Goal: Check status: Check status

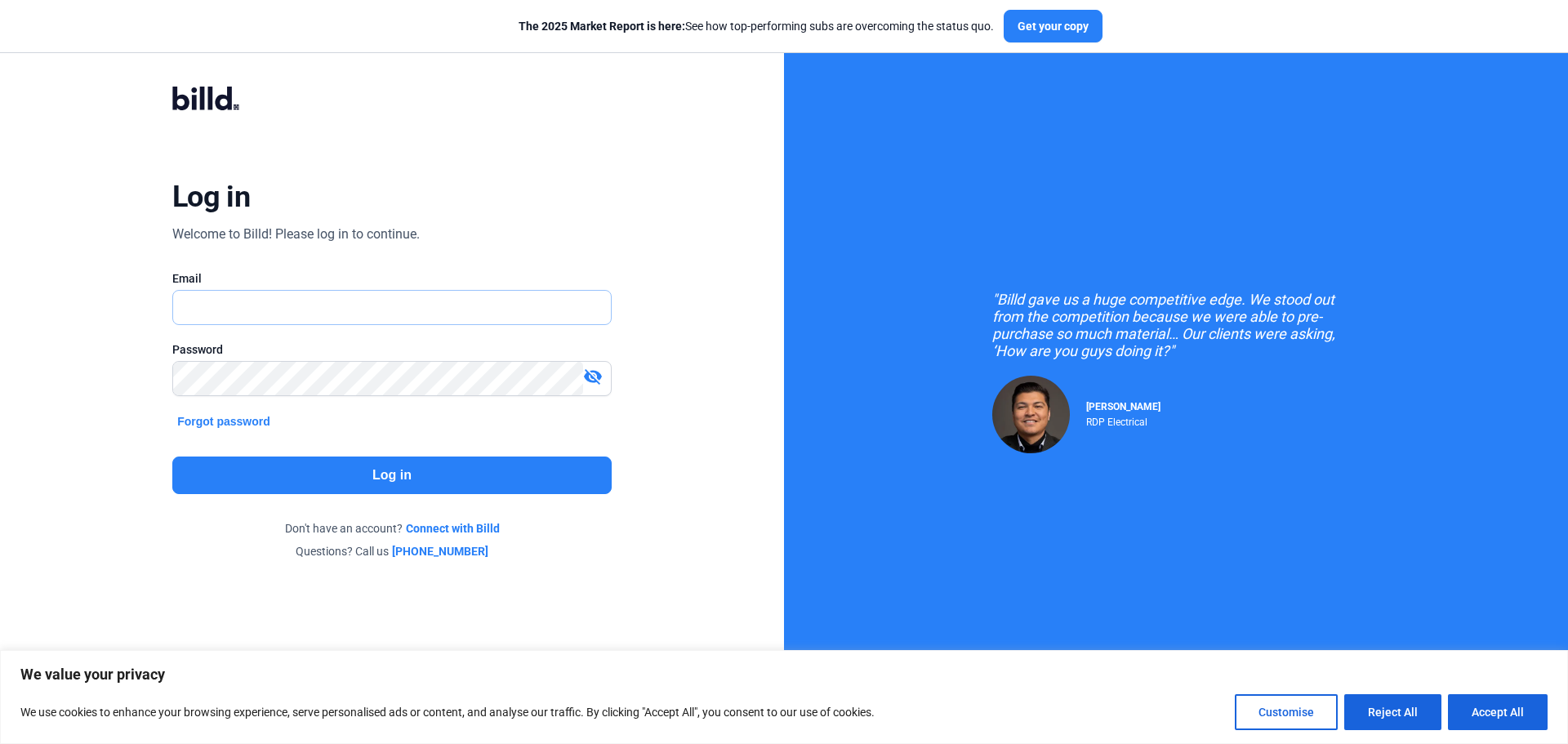
type input "[PERSON_NAME][EMAIL_ADDRESS][DOMAIN_NAME]"
click at [347, 472] on button "Log in" at bounding box center [392, 475] width 440 height 38
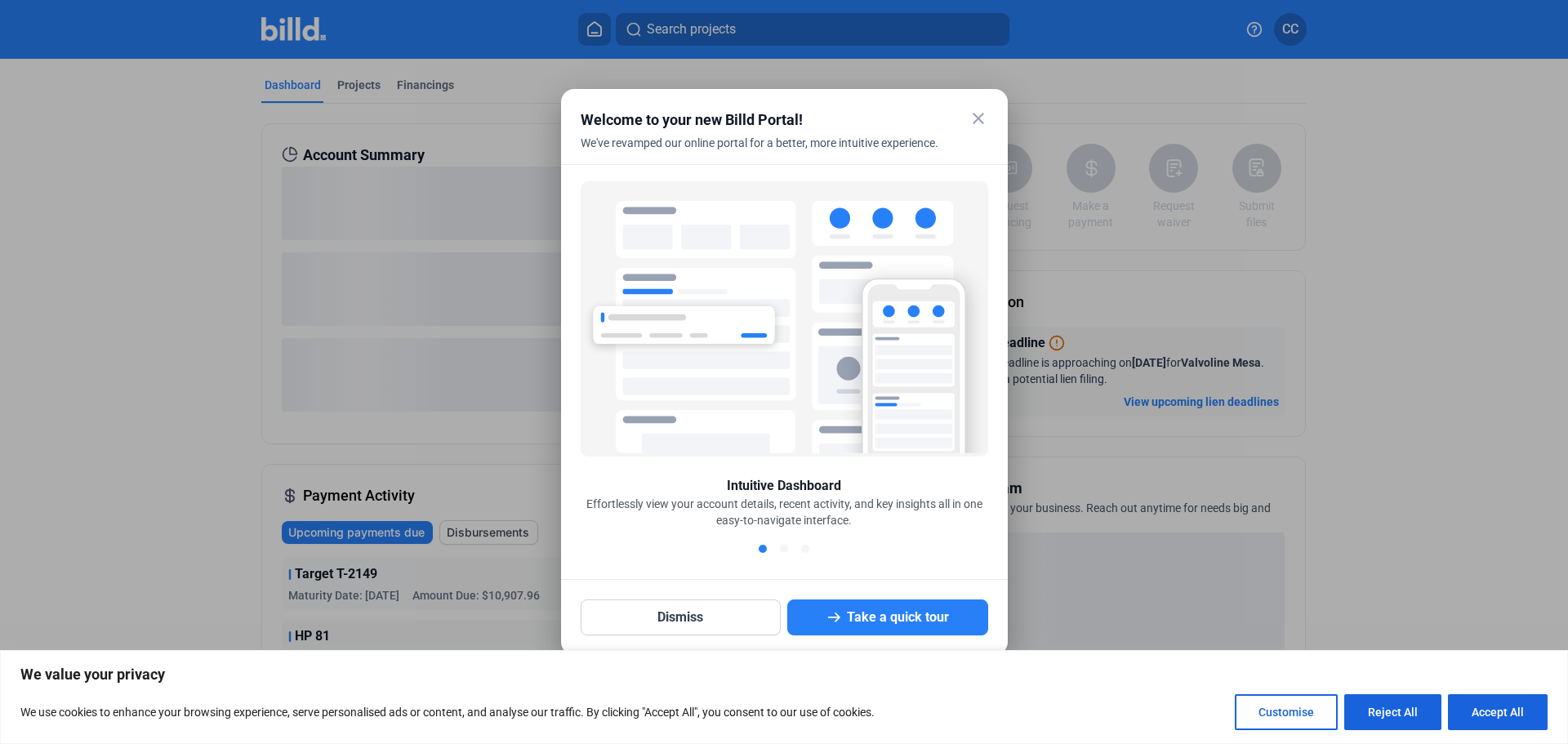
click at [977, 118] on mat-icon "close" at bounding box center [978, 118] width 19 height 19
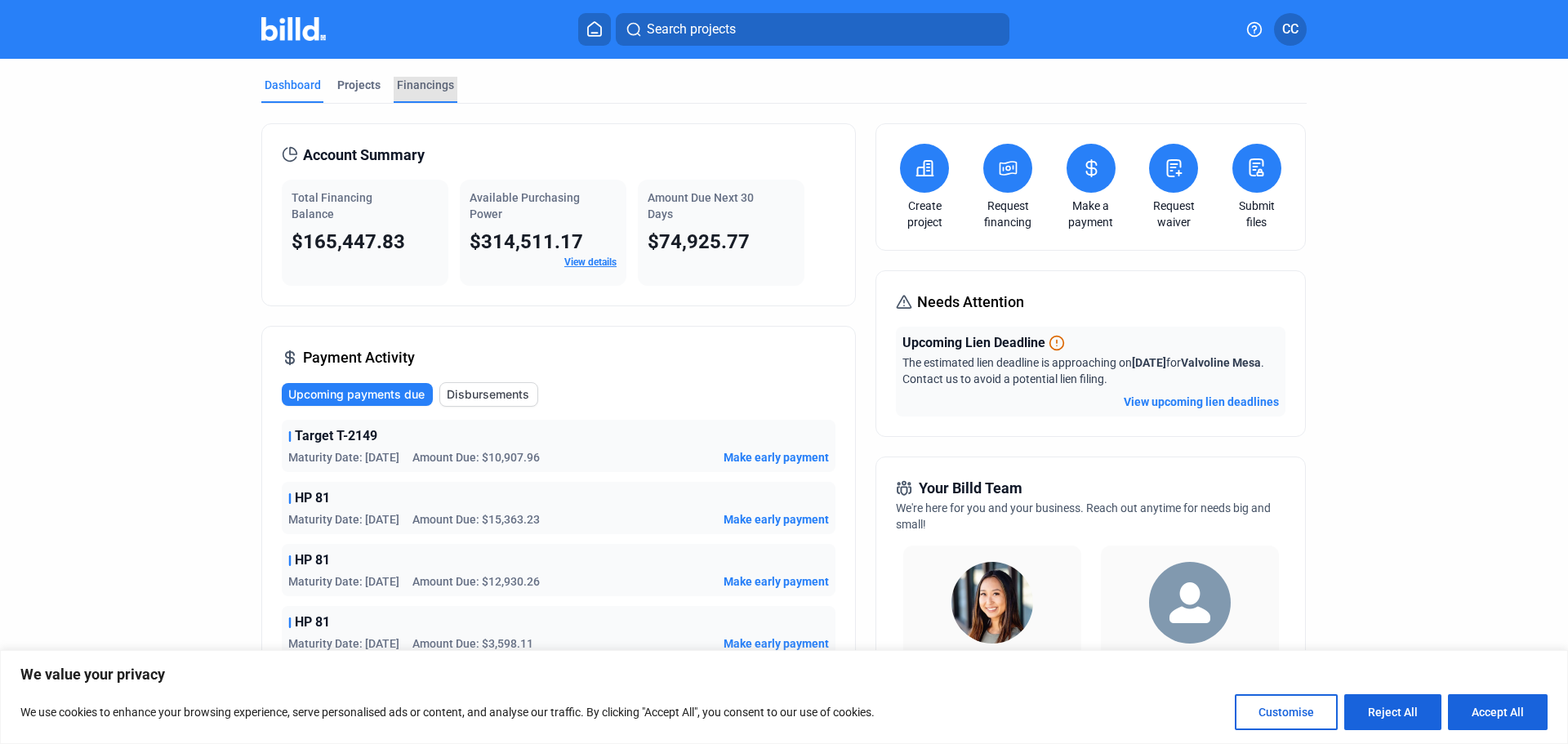
click at [427, 77] on div "Financings" at bounding box center [425, 84] width 57 height 17
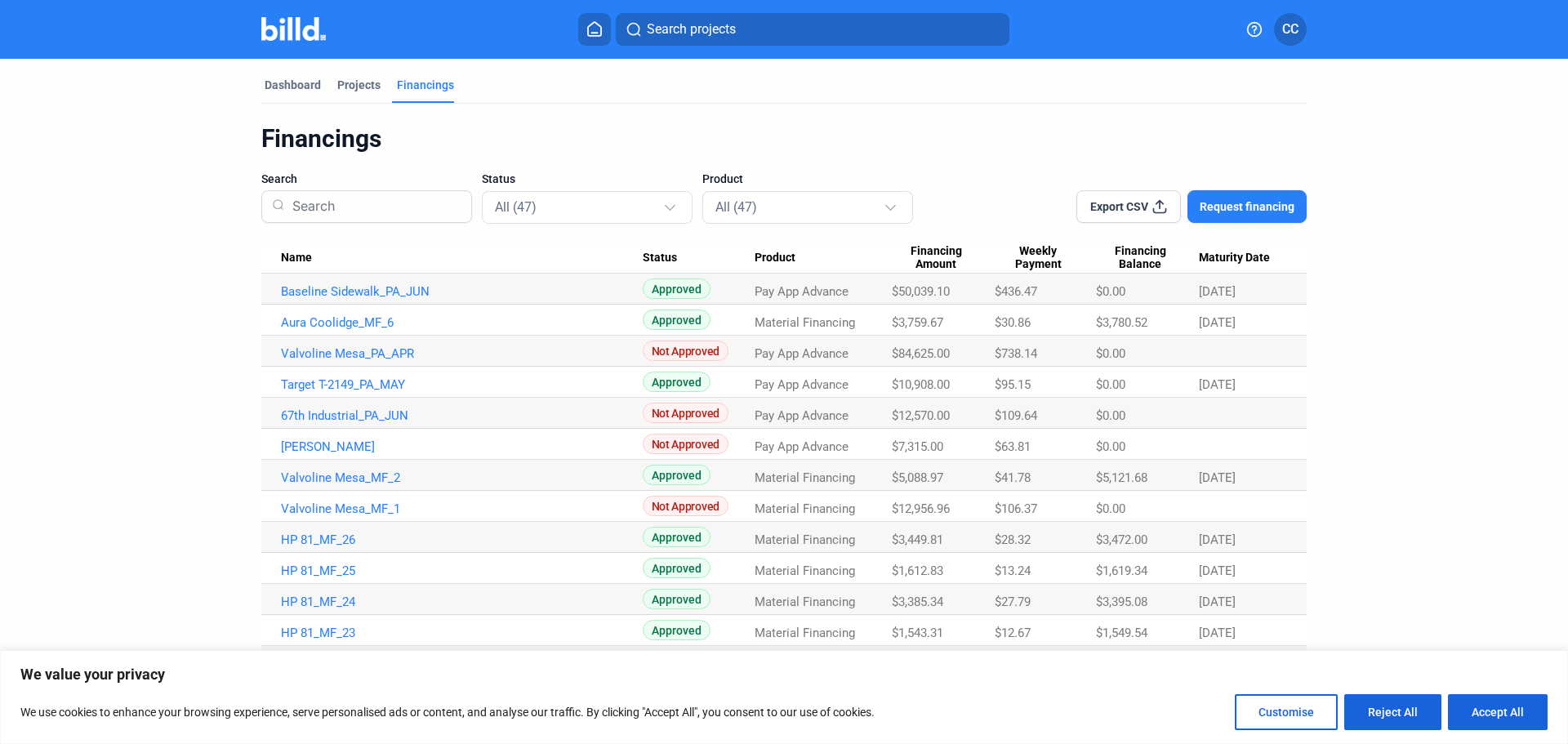
click at [1220, 256] on span "Maturity Date" at bounding box center [1234, 258] width 71 height 15
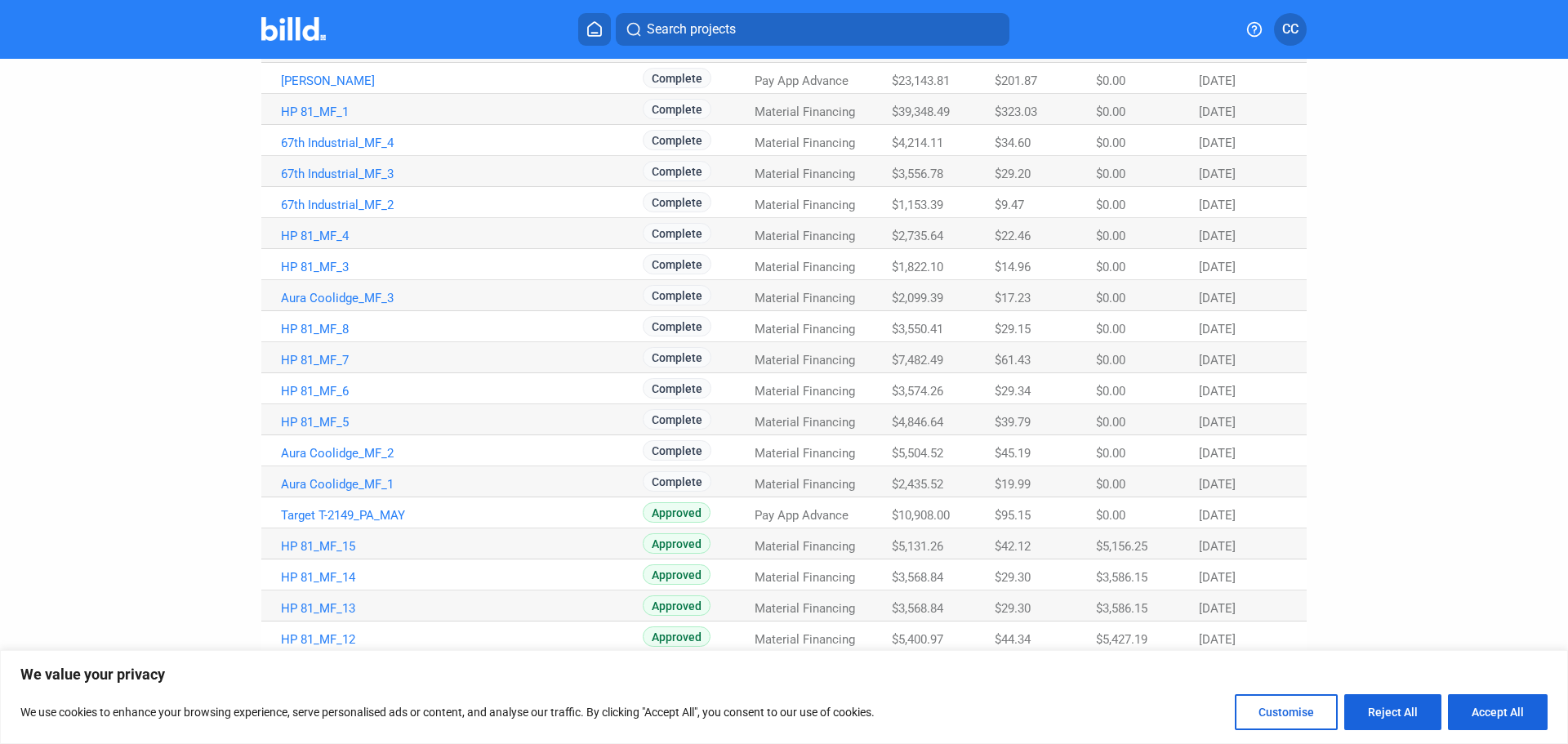
scroll to position [653, 0]
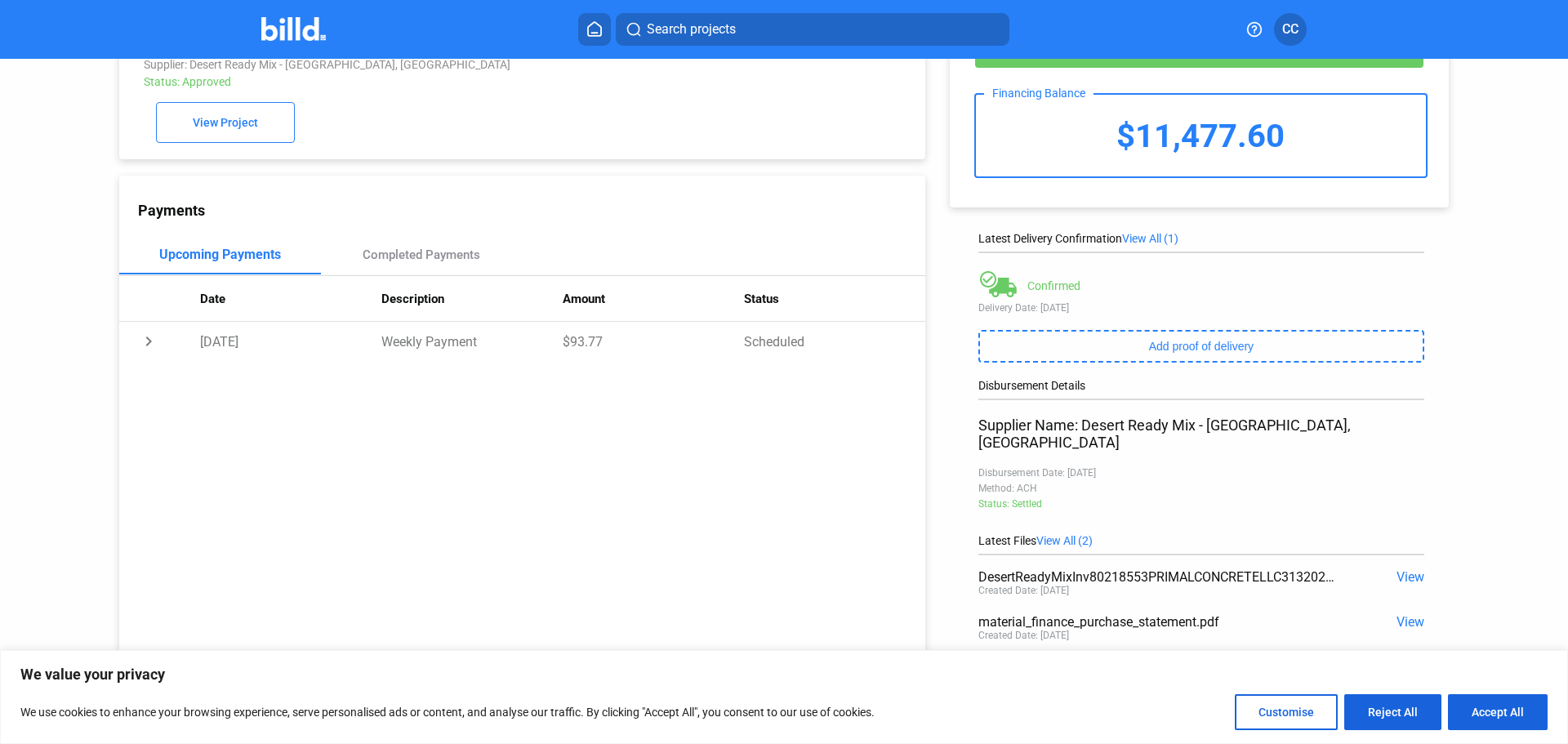
scroll to position [99, 0]
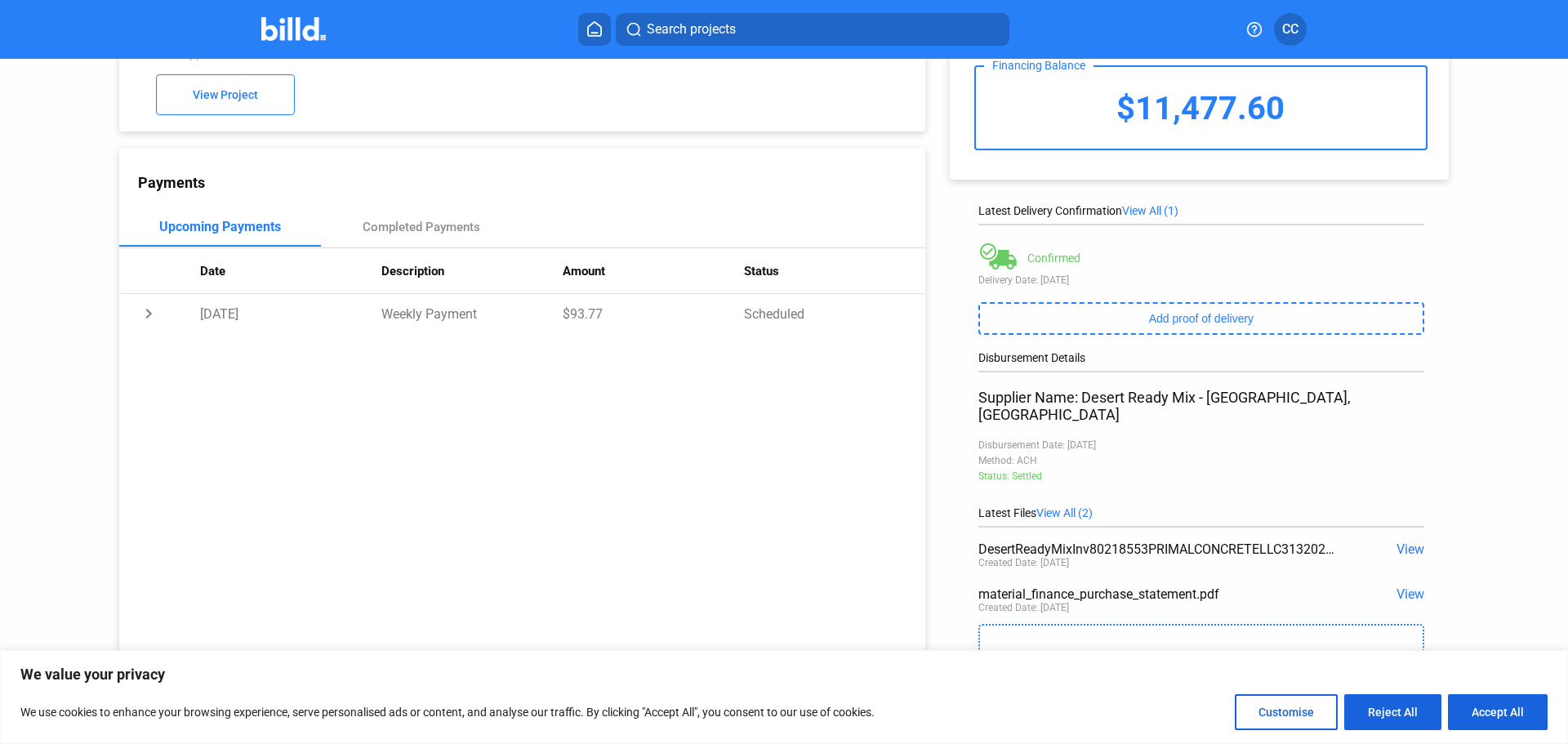
click at [1400, 542] on span "View" at bounding box center [1411, 550] width 28 height 16
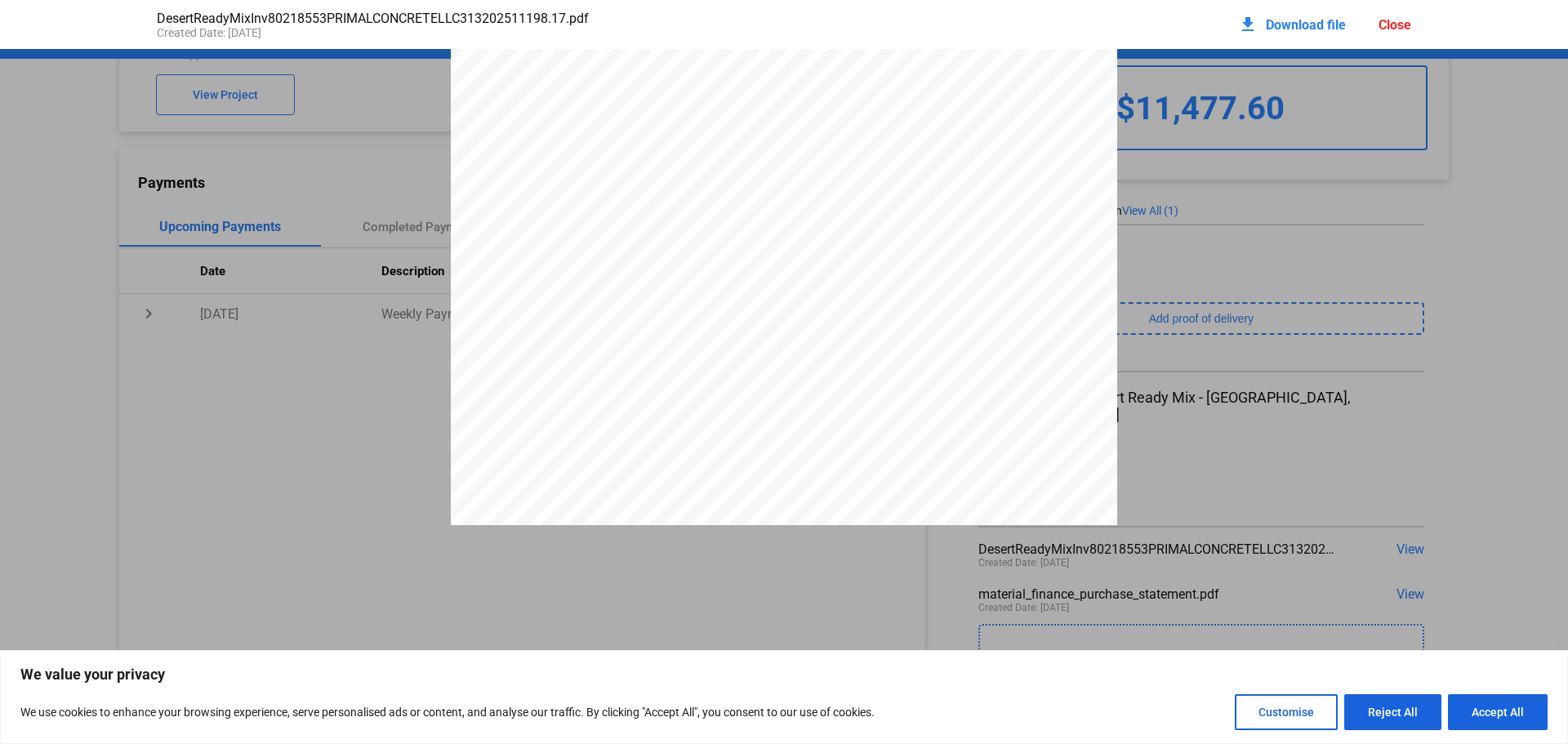
scroll to position [0, 0]
click at [1382, 21] on div "Close" at bounding box center [1394, 25] width 33 height 16
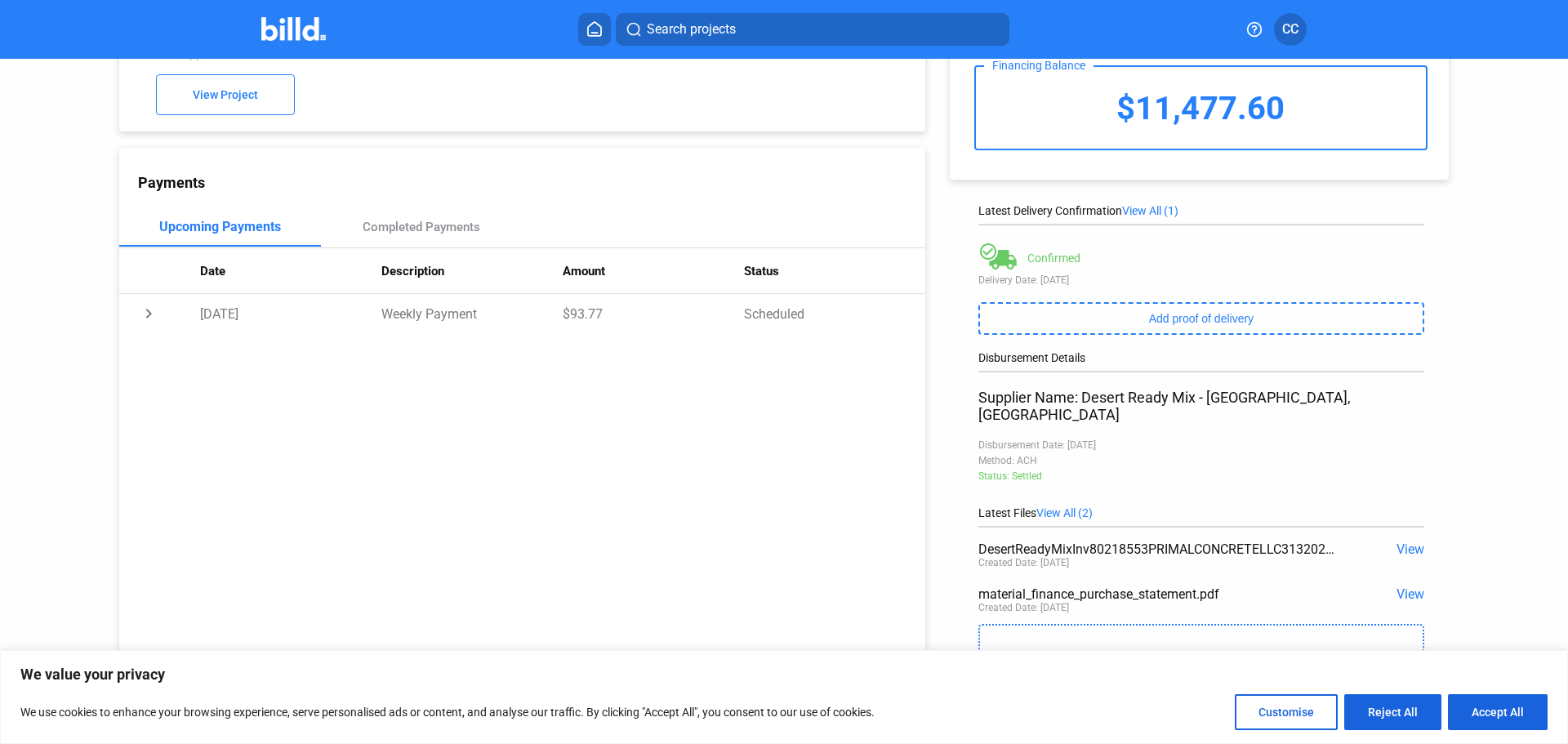
drag, startPoint x: 1509, startPoint y: 707, endPoint x: 1484, endPoint y: 696, distance: 27.3
click at [1503, 708] on button "Accept All" at bounding box center [1497, 711] width 99 height 36
checkbox input "true"
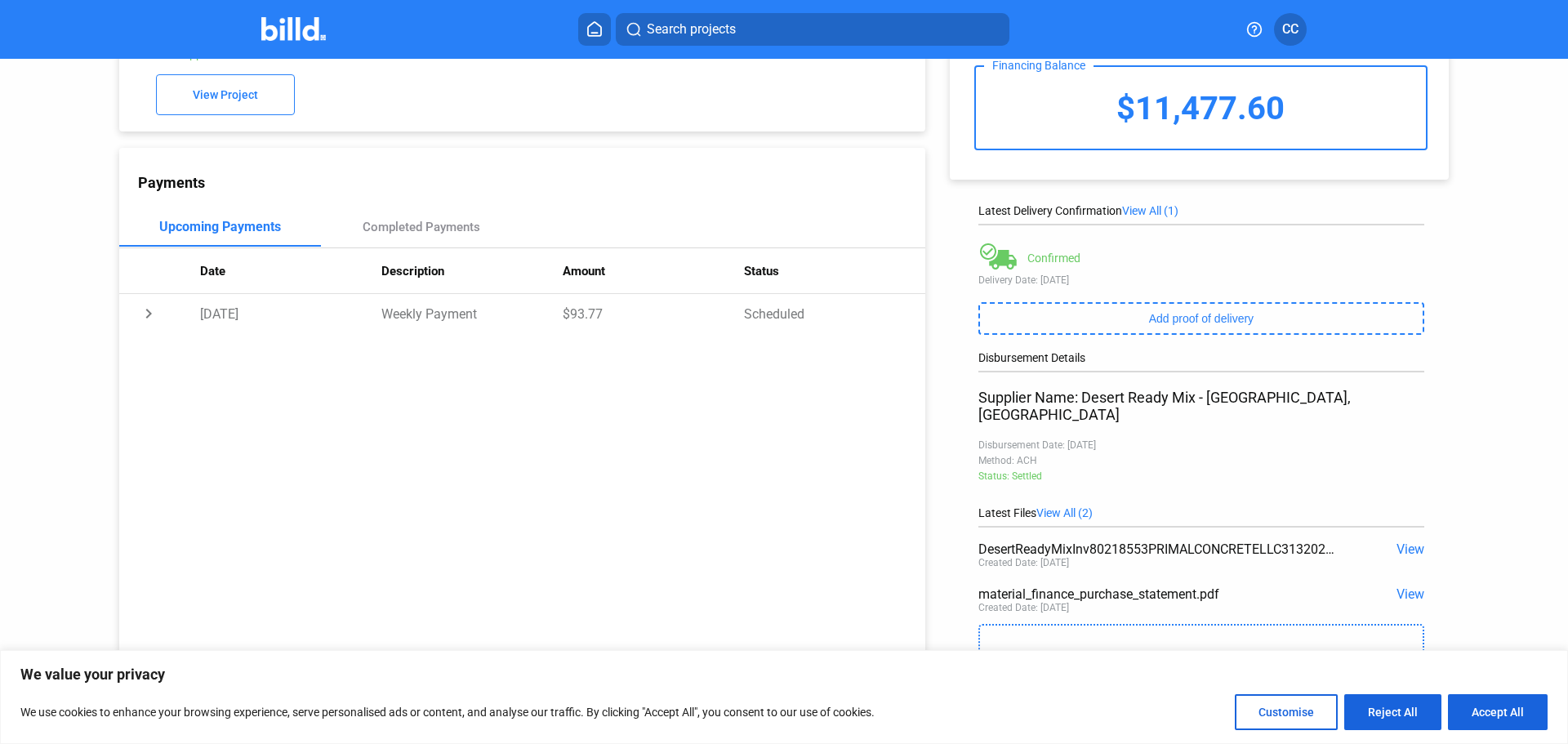
checkbox input "true"
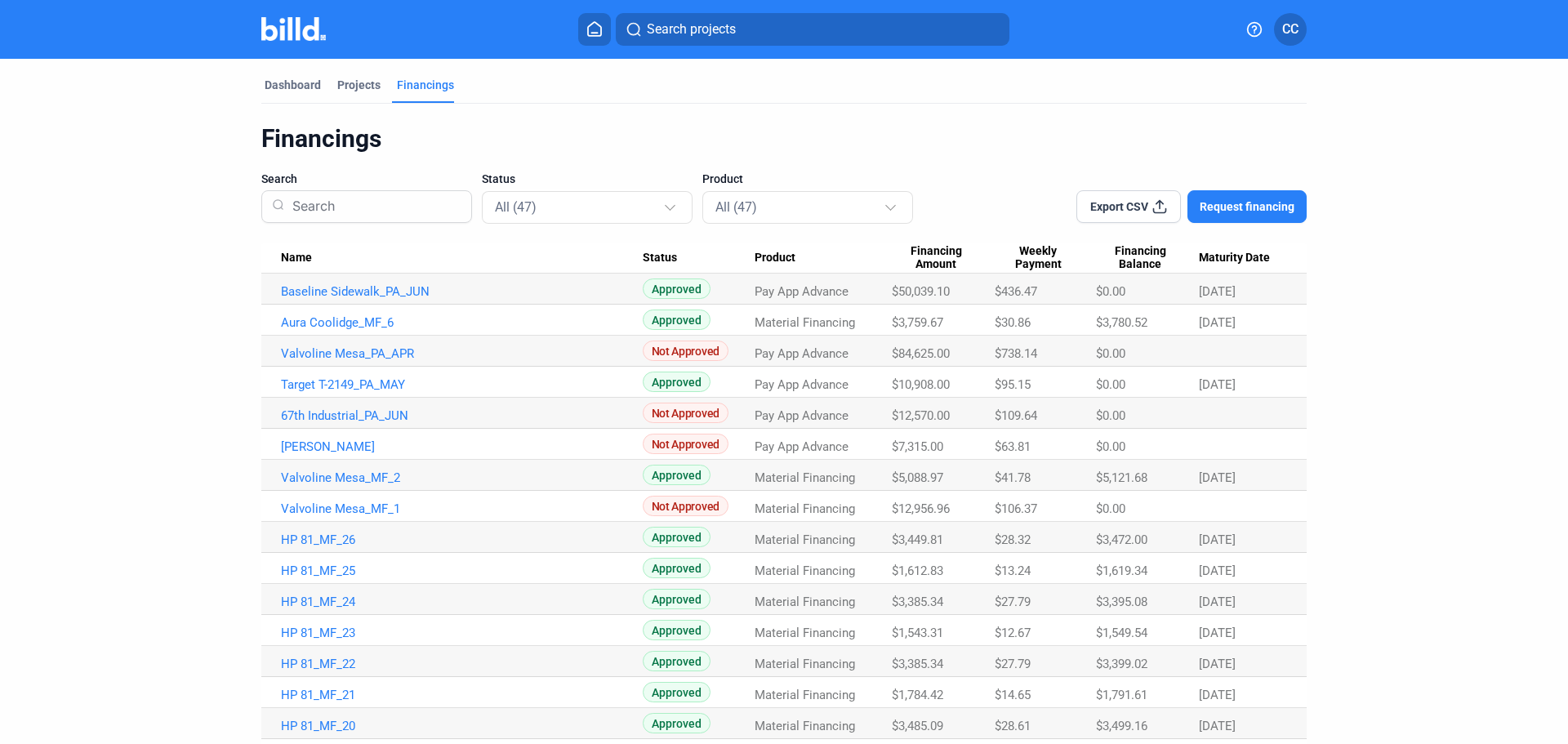
click at [1220, 258] on span "Maturity Date" at bounding box center [1234, 258] width 71 height 15
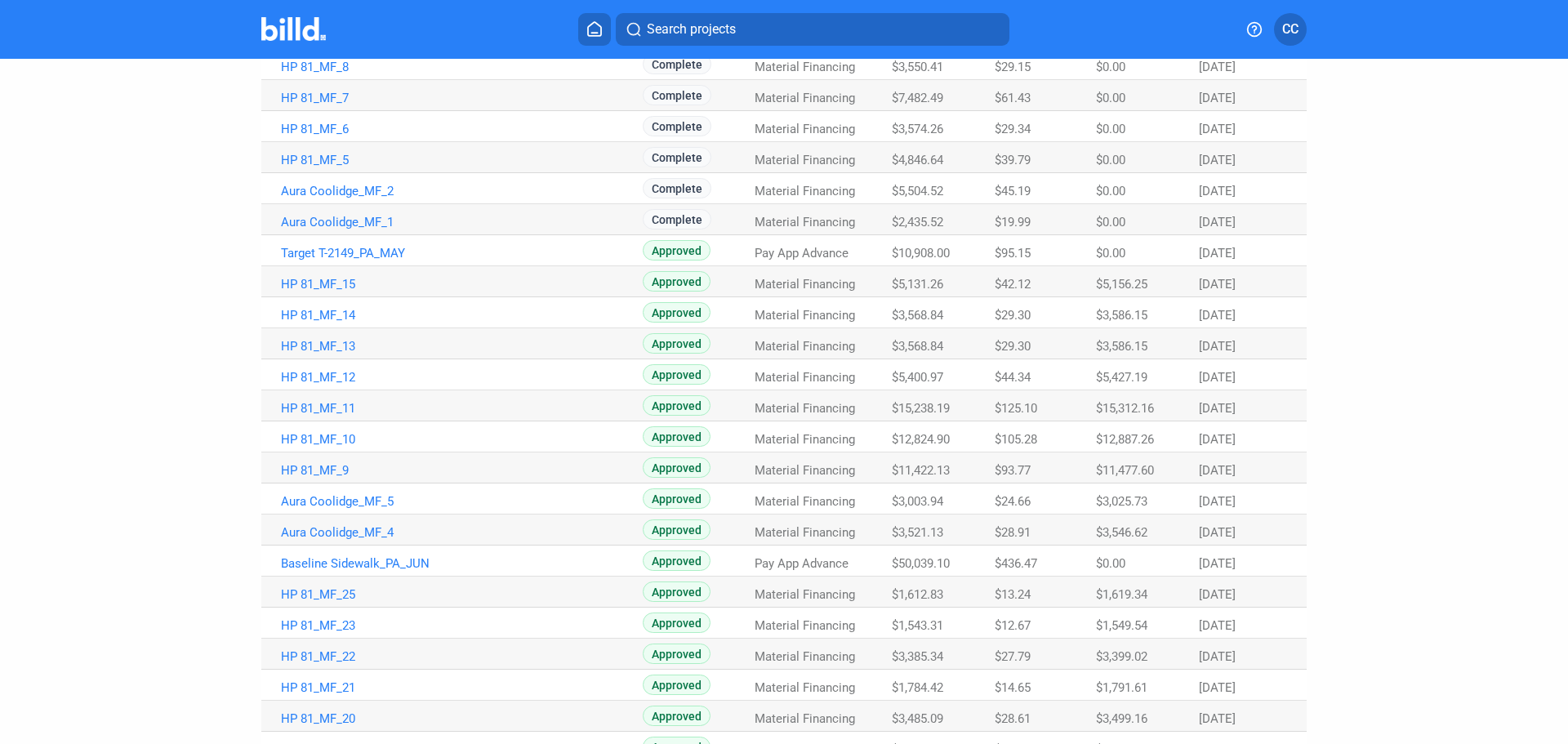
scroll to position [853, 0]
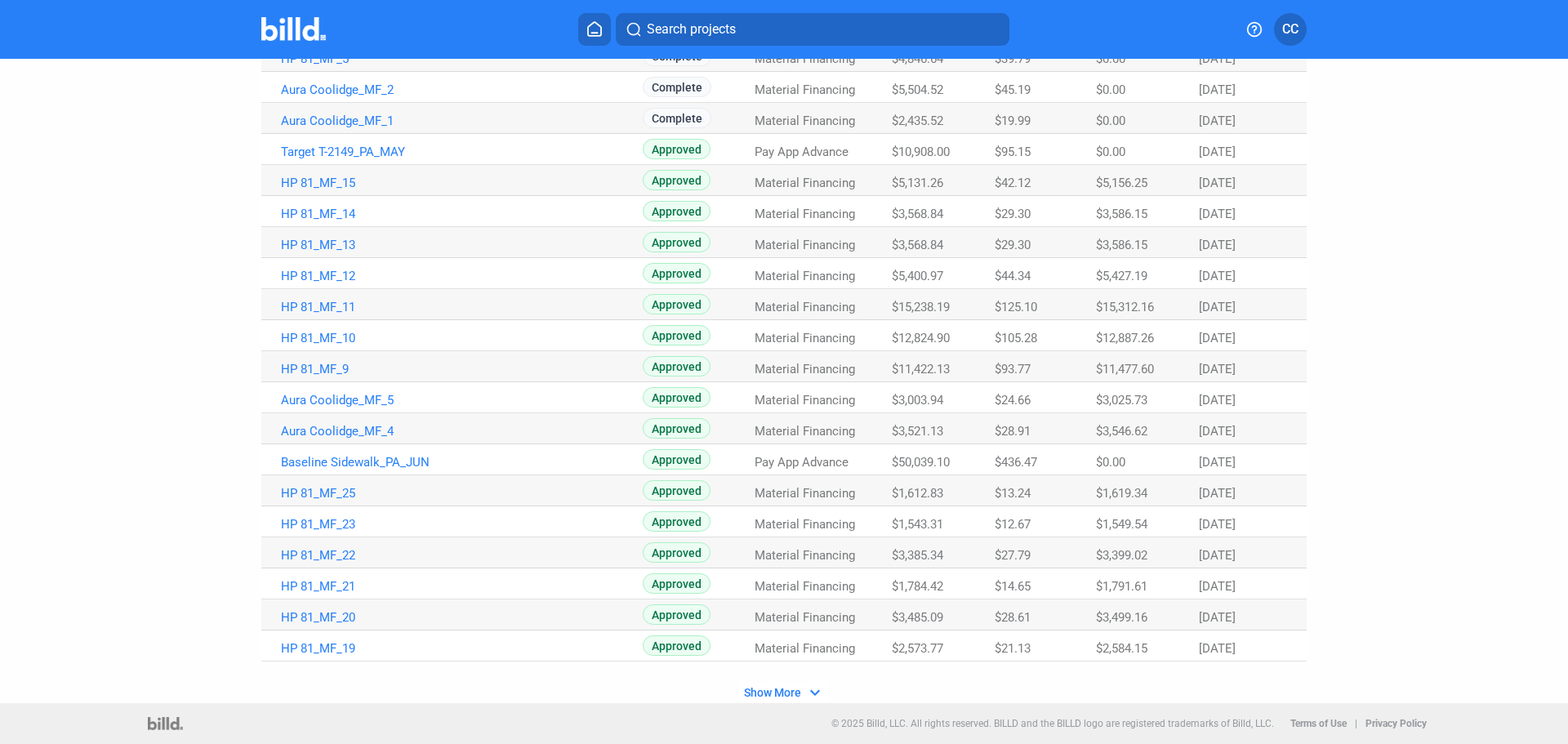
drag, startPoint x: 1134, startPoint y: 186, endPoint x: 1105, endPoint y: 221, distance: 45.5
click at [1107, 221] on tbody "Valvoline Mesa_PA_APR Not Approved Pay App Advance $84,625.00 $738.14 $0.00 67t…" at bounding box center [784, 40] width 1046 height 1241
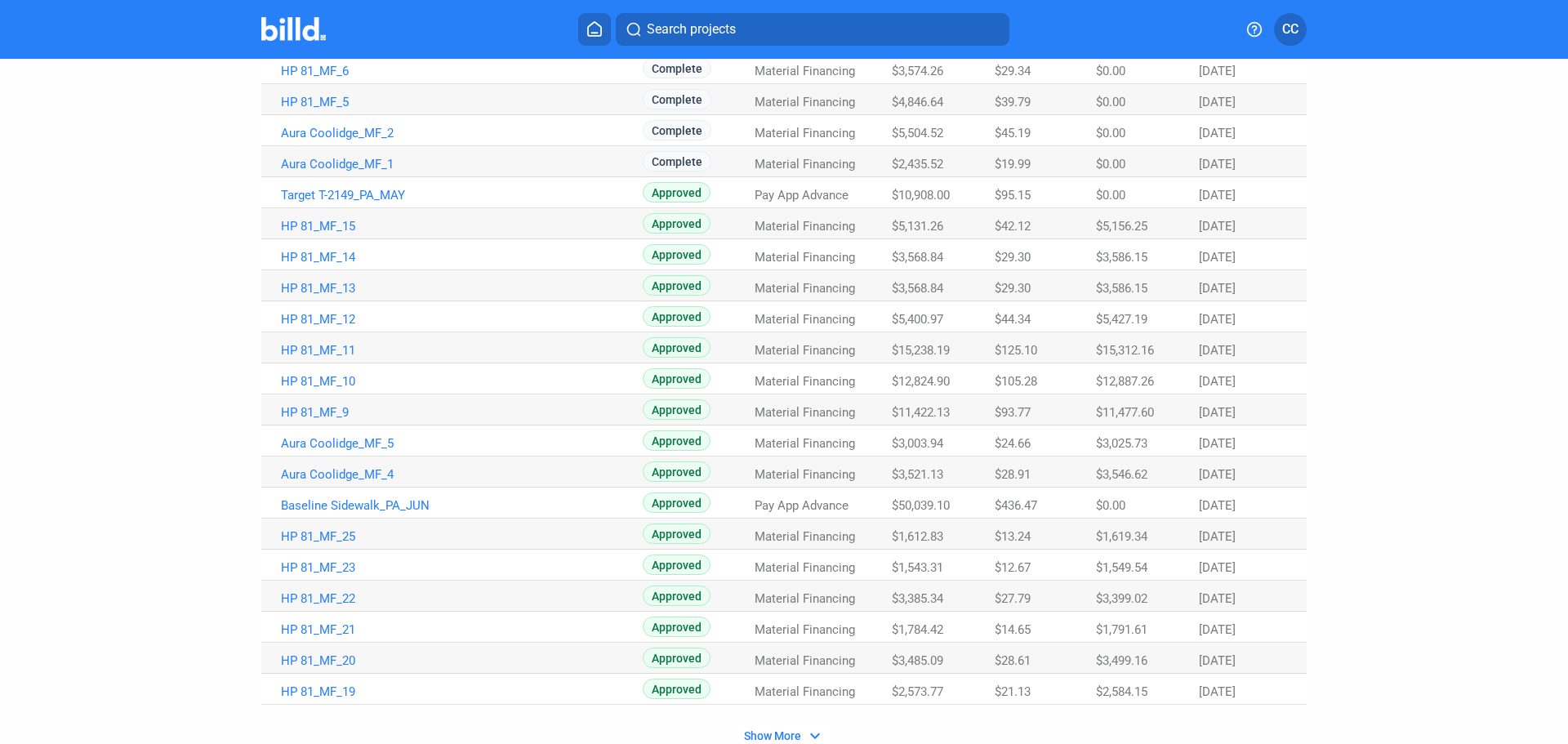
scroll to position [811, 0]
drag, startPoint x: 275, startPoint y: 588, endPoint x: 338, endPoint y: 718, distance: 144.5
click at [338, 718] on custom-table-v2 "Name Status Product Financing Amount Weekly Payment Financing Balance Maturity …" at bounding box center [784, 89] width 1046 height 1314
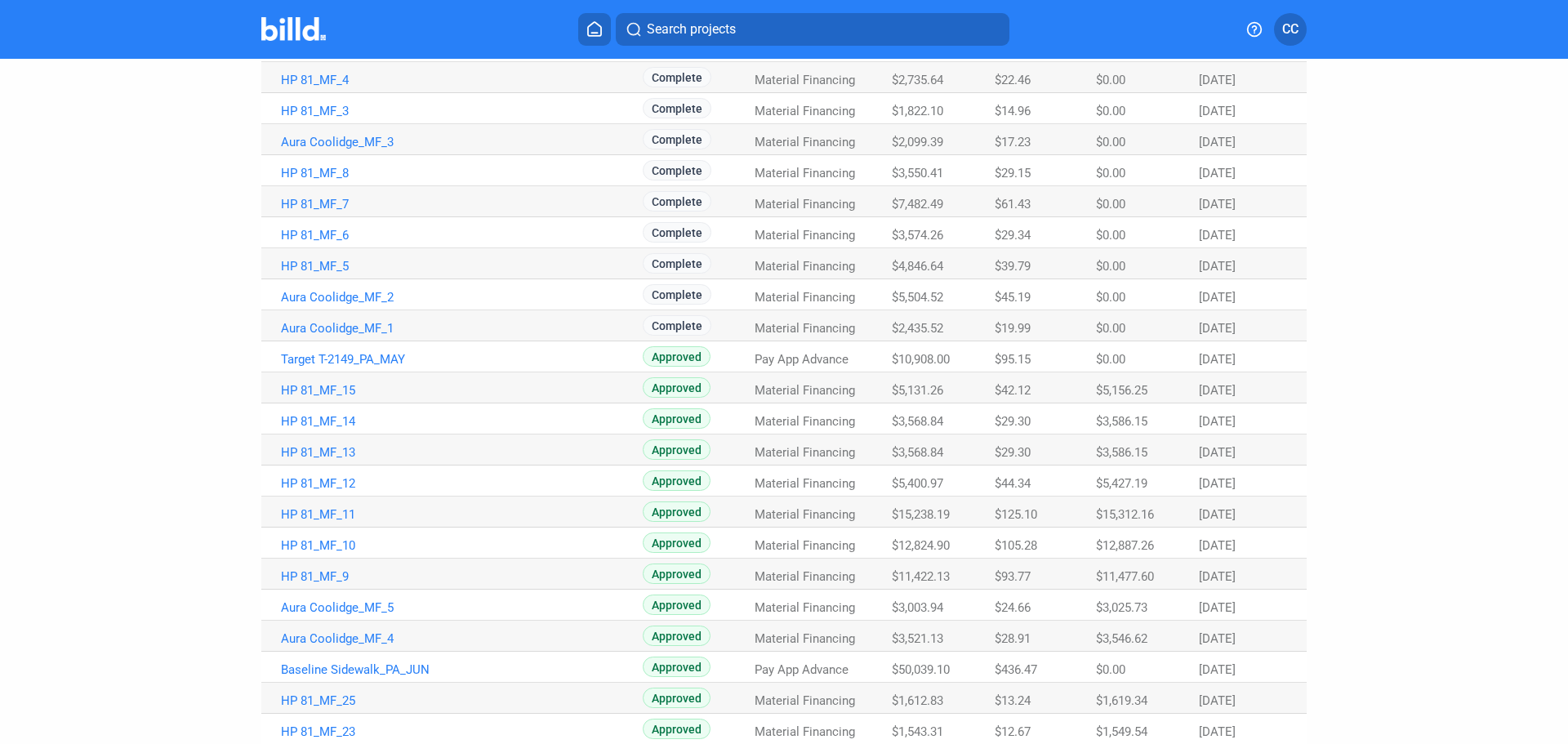
scroll to position [646, 0]
